Goal: Information Seeking & Learning: Learn about a topic

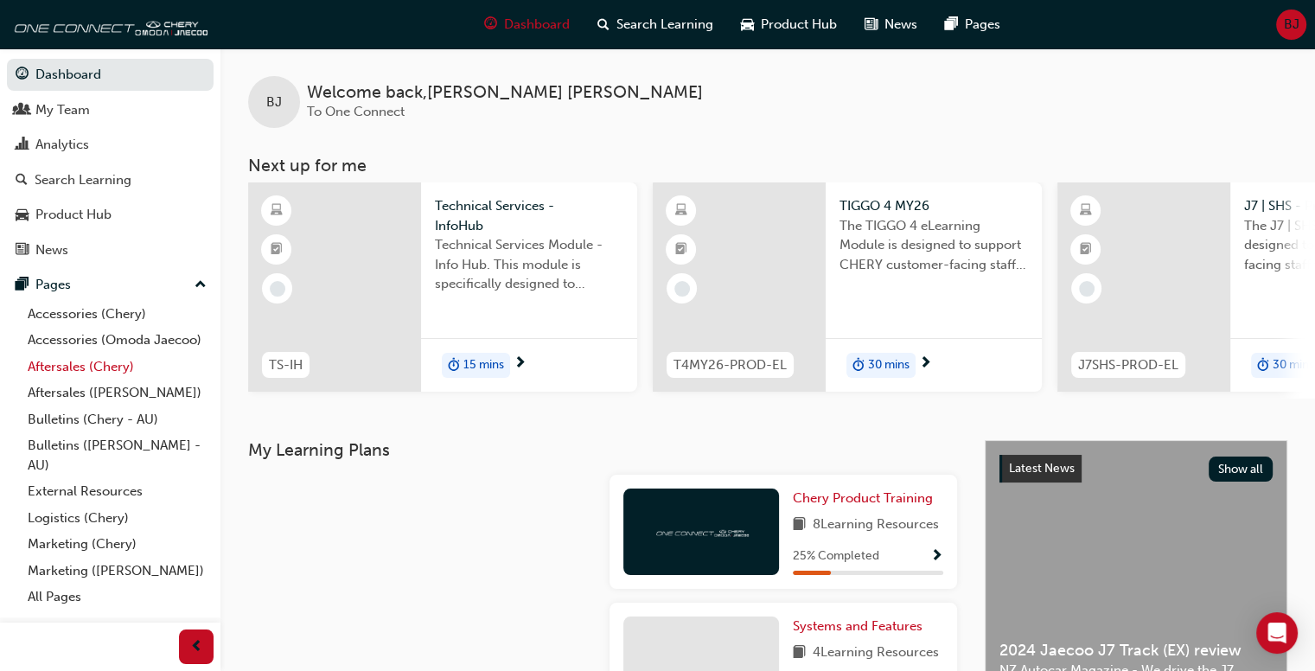
click at [62, 367] on link "Aftersales (Chery)" at bounding box center [117, 367] width 193 height 27
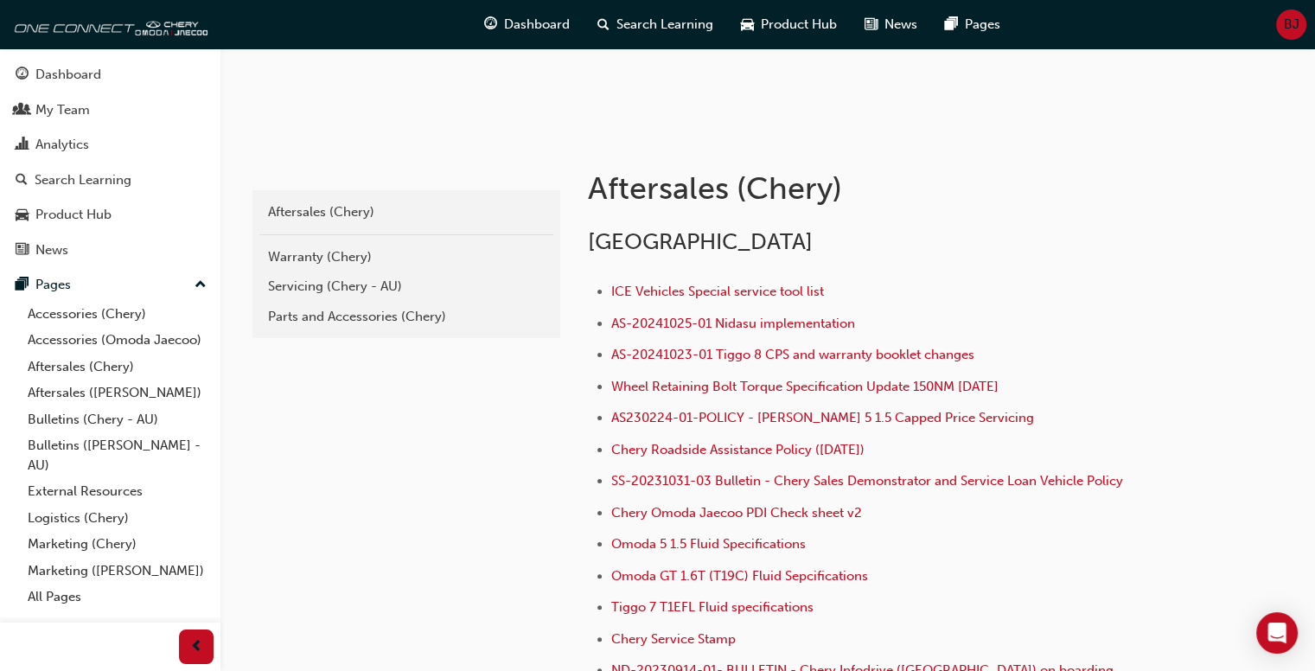
scroll to position [346, 0]
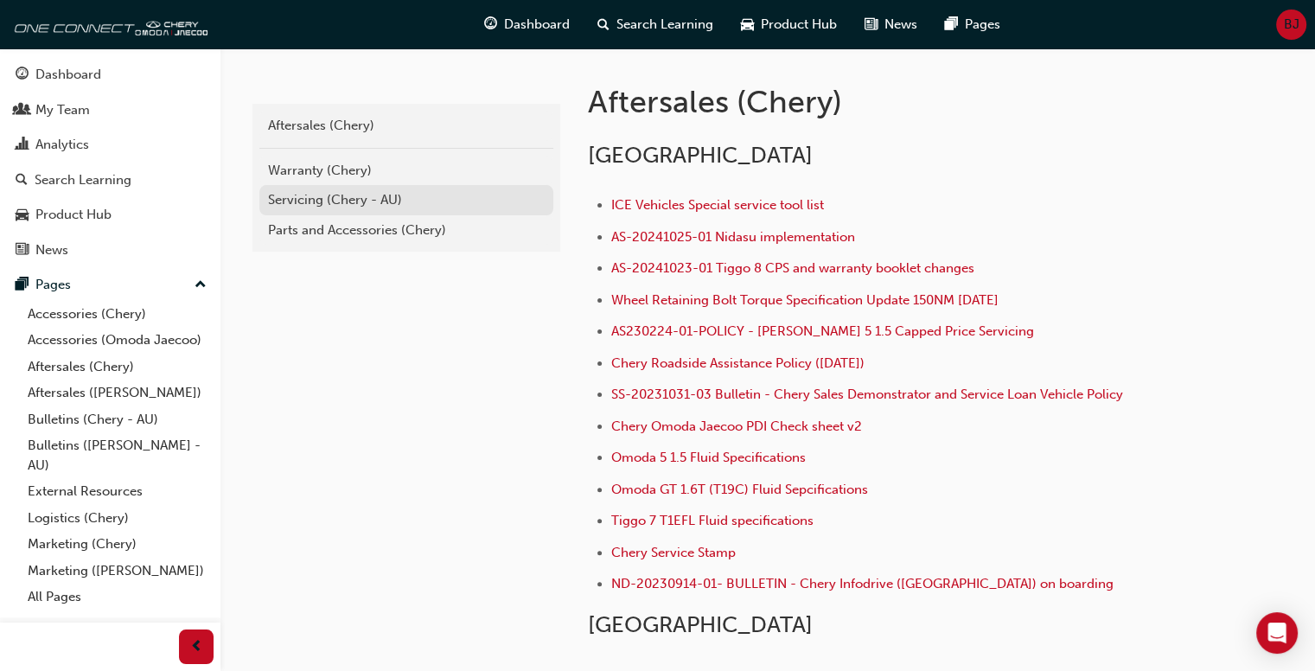
click at [328, 198] on div "Servicing (Chery - AU)" at bounding box center [406, 200] width 277 height 20
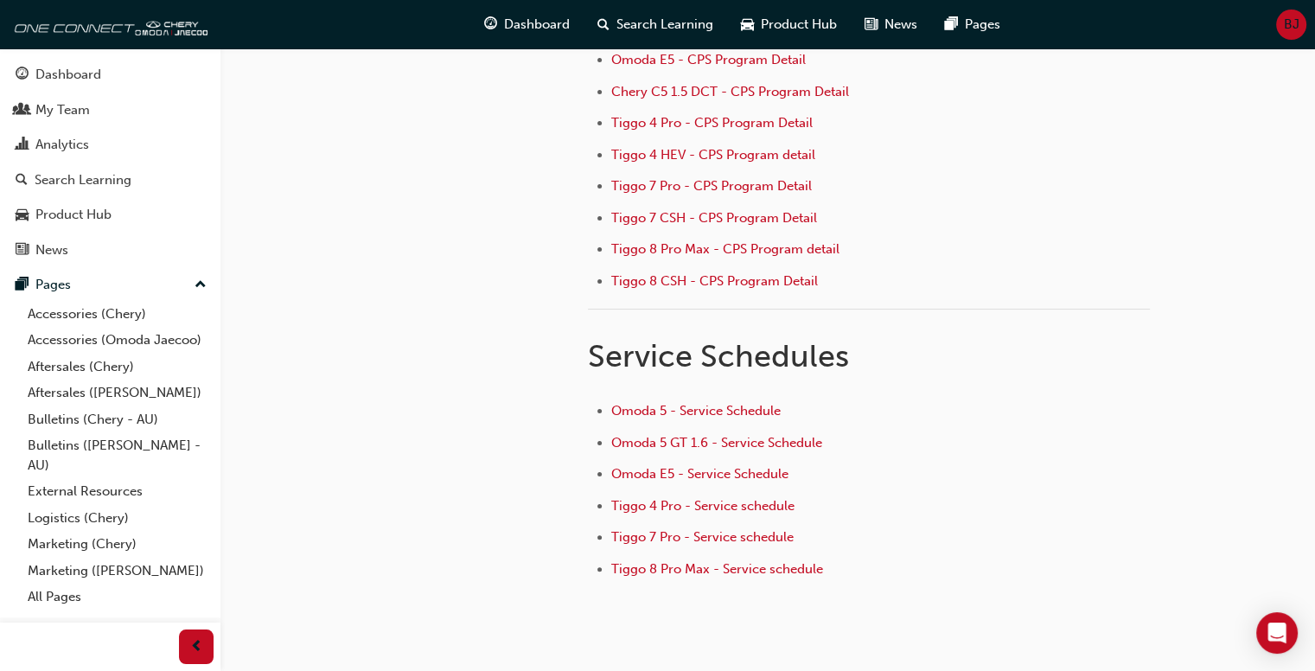
scroll to position [346, 0]
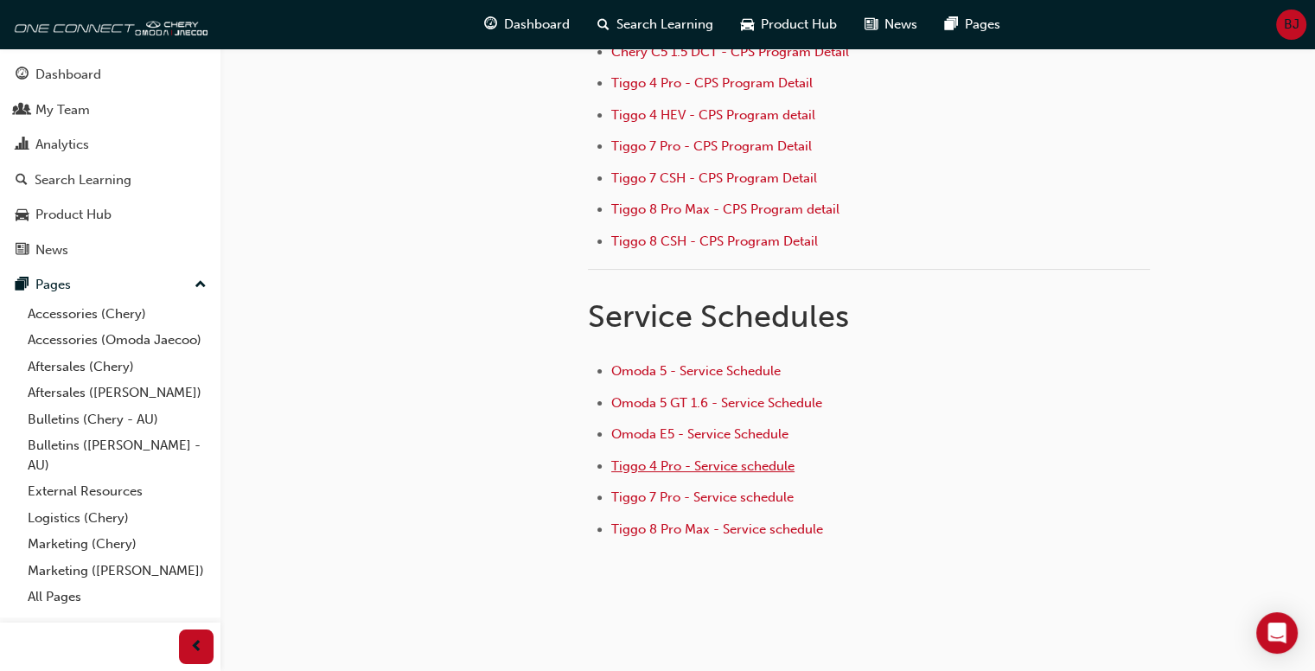
click at [723, 462] on span "Tiggo 4 Pro - Service schedule" at bounding box center [702, 466] width 183 height 16
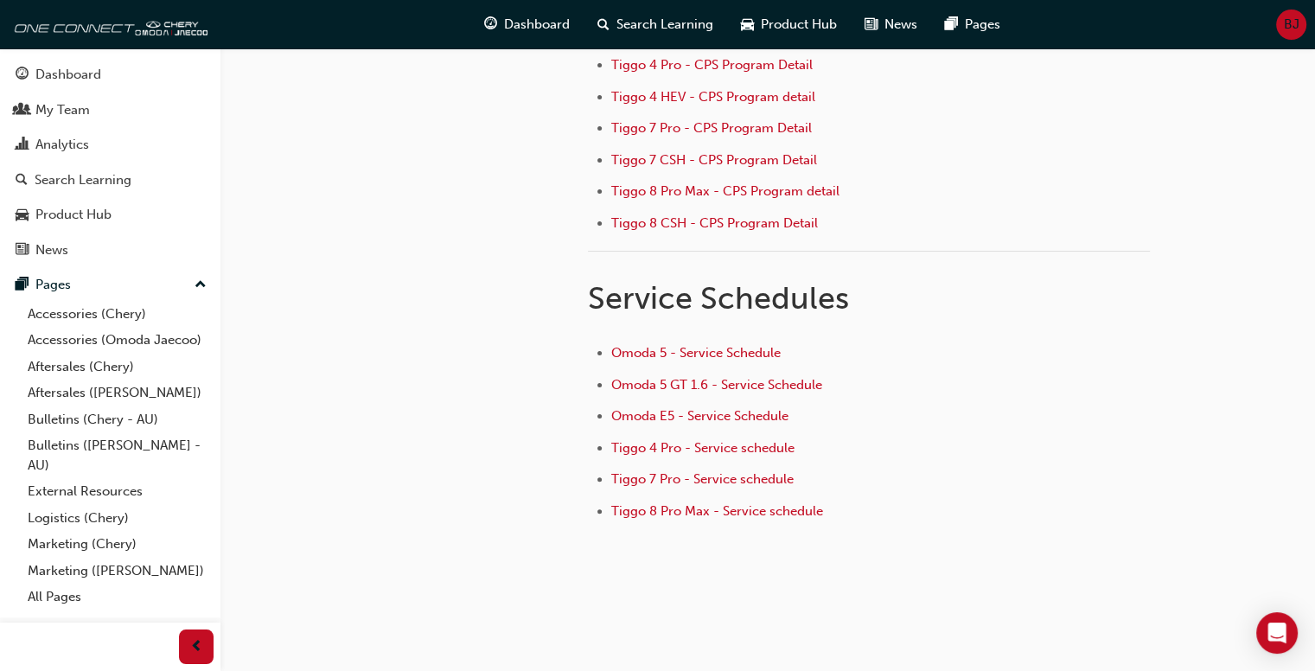
scroll to position [380, 0]
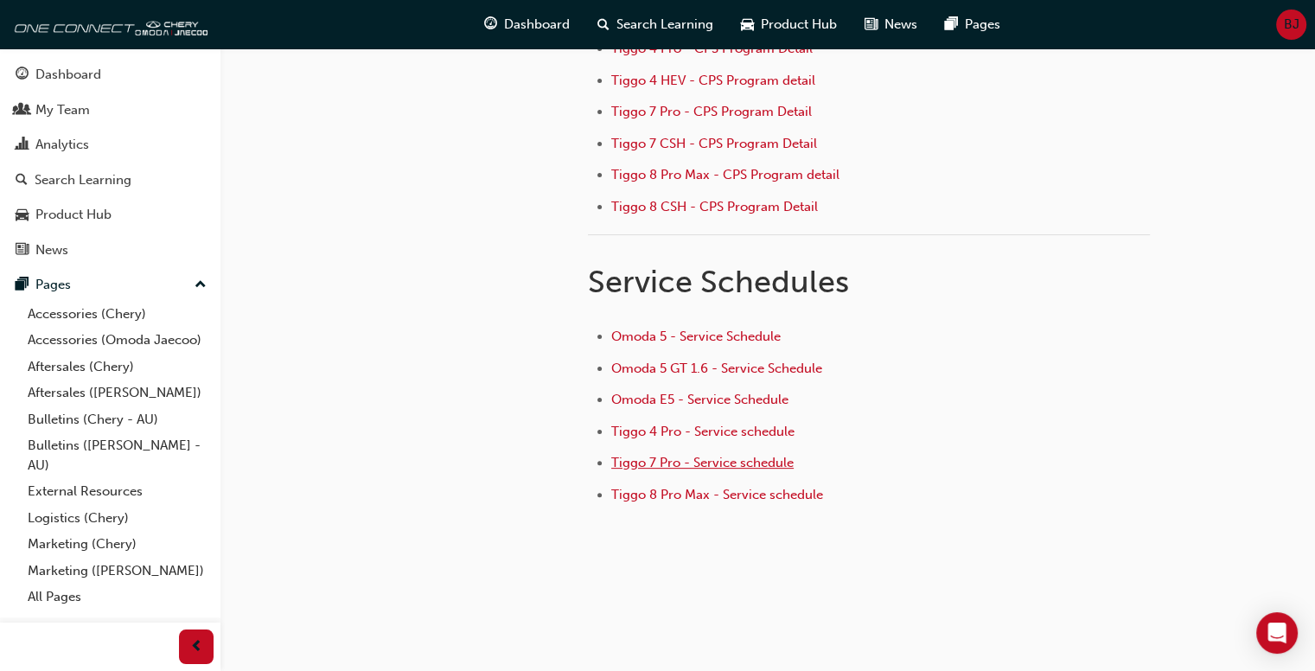
click at [716, 460] on span "Tiggo 7 Pro - Service schedule" at bounding box center [702, 463] width 182 height 16
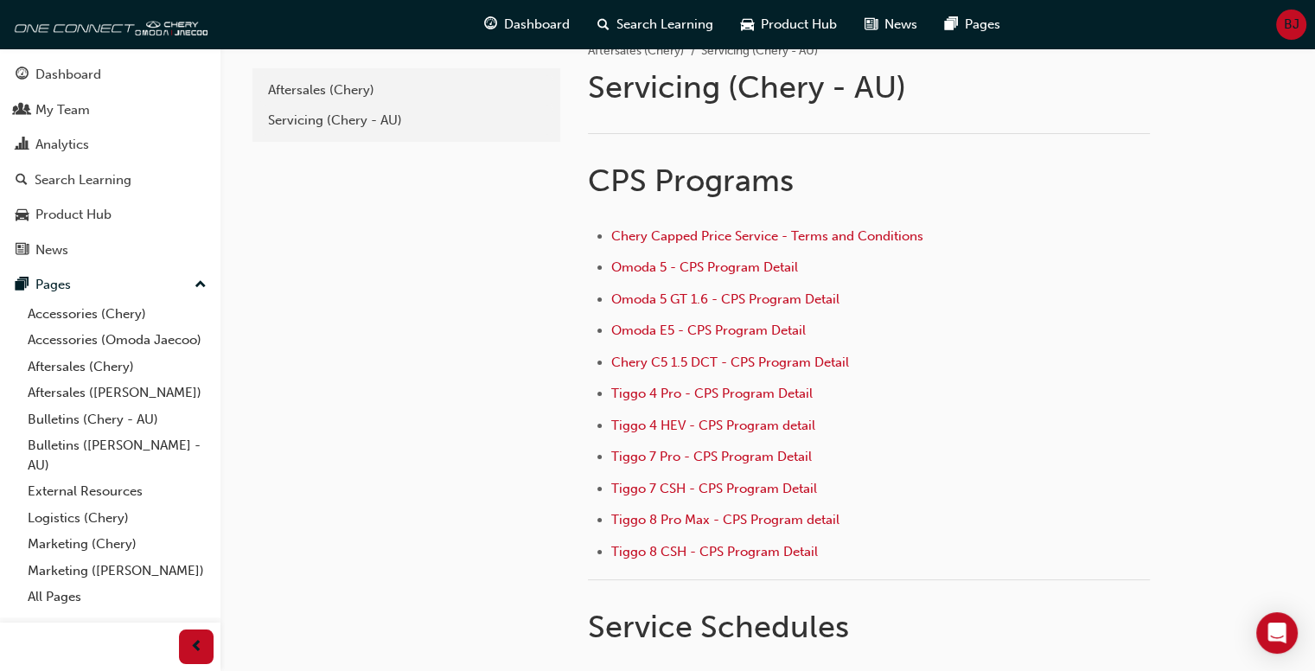
scroll to position [35, 0]
click at [729, 390] on span "Tiggo 4 Pro - CPS Program Detail" at bounding box center [711, 394] width 201 height 16
